Goal: Information Seeking & Learning: Learn about a topic

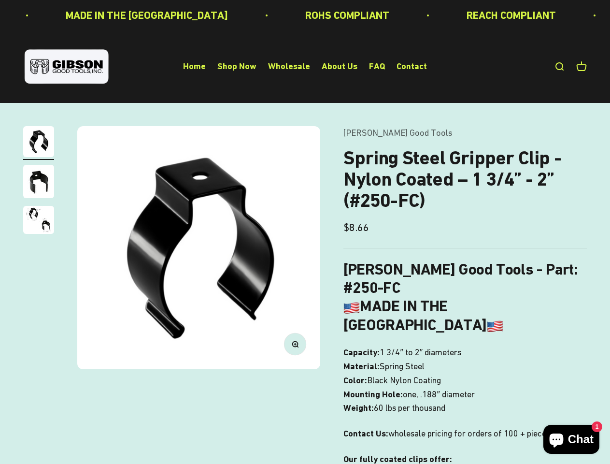
click at [305, 232] on img at bounding box center [198, 247] width 243 height 243
click at [199, 247] on img at bounding box center [198, 247] width 243 height 243
click at [295, 343] on icon "button" at bounding box center [295, 344] width 2 height 2
click at [39, 143] on img "Go to item 1" at bounding box center [38, 141] width 31 height 31
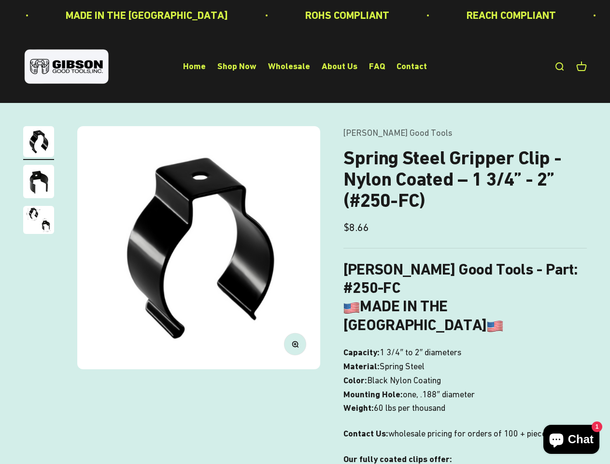
click at [39, 183] on img "Go to item 2" at bounding box center [38, 181] width 31 height 33
click at [39, 221] on img "Go to item 3" at bounding box center [38, 220] width 31 height 28
